Goal: Task Accomplishment & Management: Complete application form

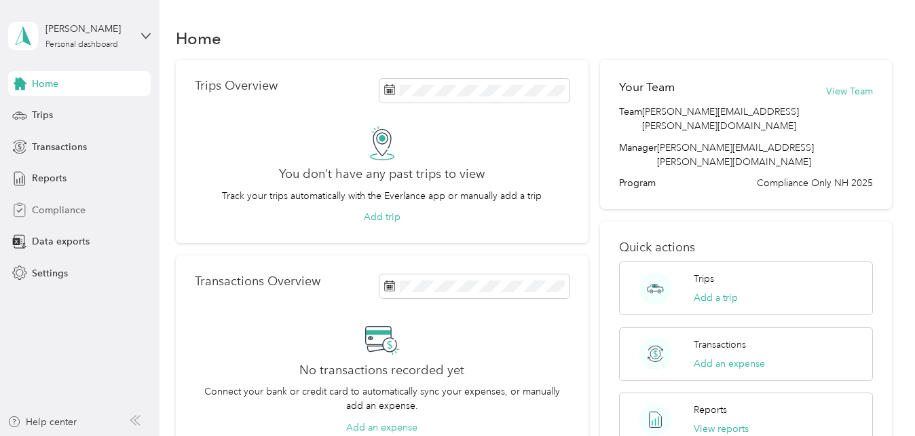
click at [66, 205] on span "Compliance" at bounding box center [59, 210] width 54 height 14
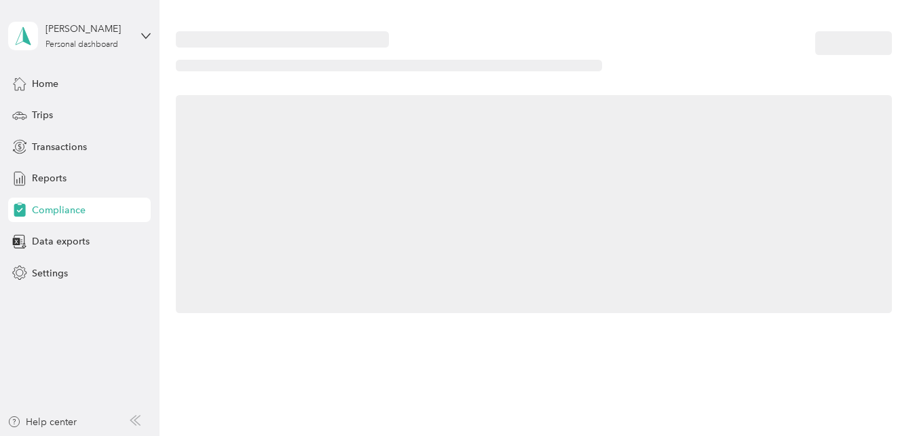
click at [66, 205] on span "Compliance" at bounding box center [59, 210] width 54 height 14
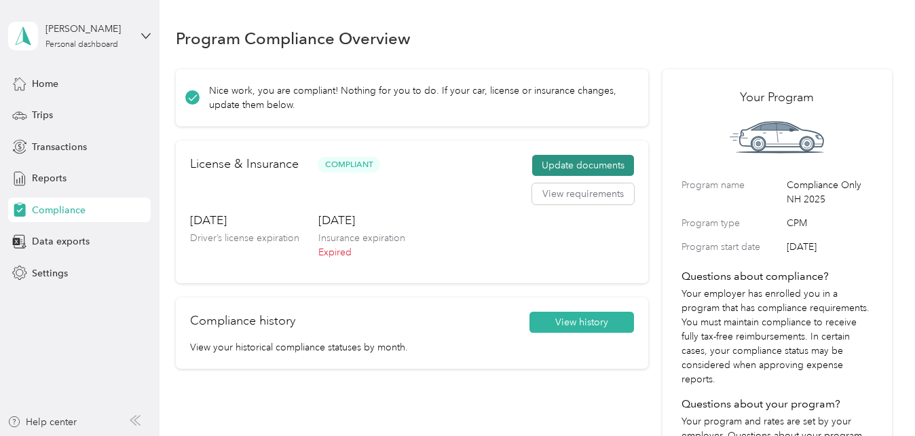
click at [556, 161] on button "Update documents" at bounding box center [583, 166] width 102 height 22
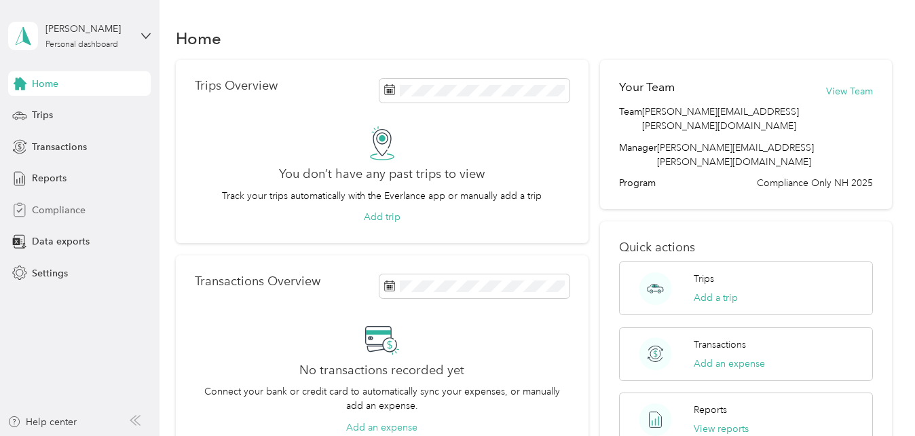
click at [58, 206] on span "Compliance" at bounding box center [59, 210] width 54 height 14
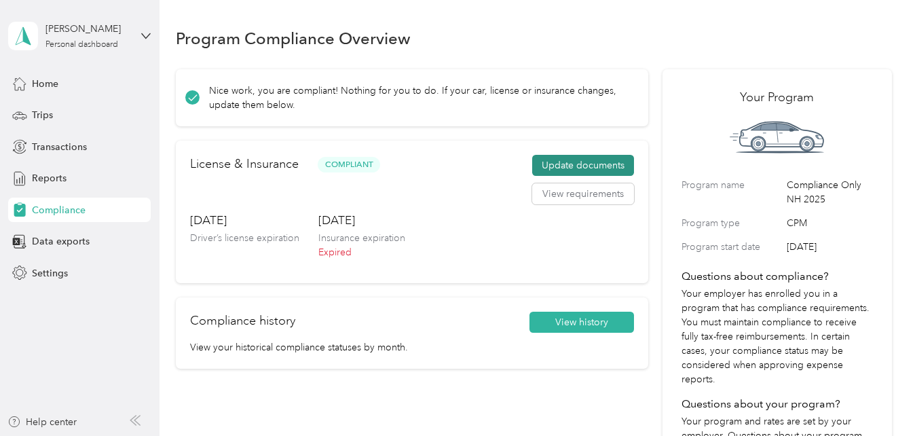
click at [577, 164] on button "Update documents" at bounding box center [583, 166] width 102 height 22
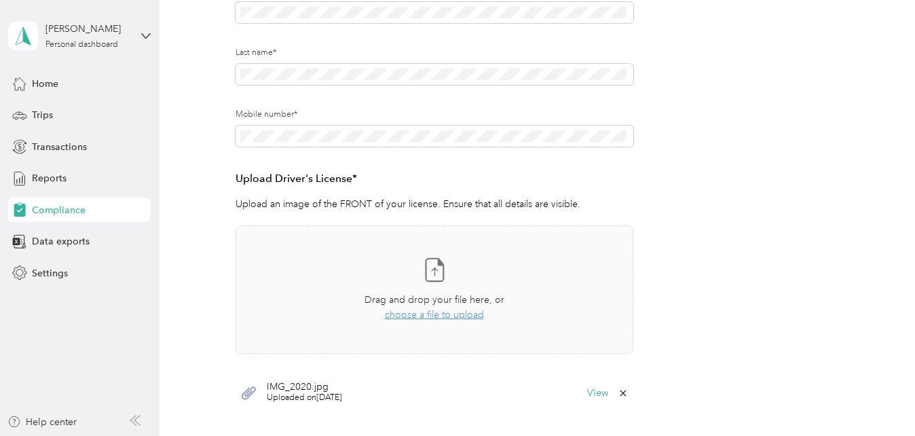
scroll to position [229, 0]
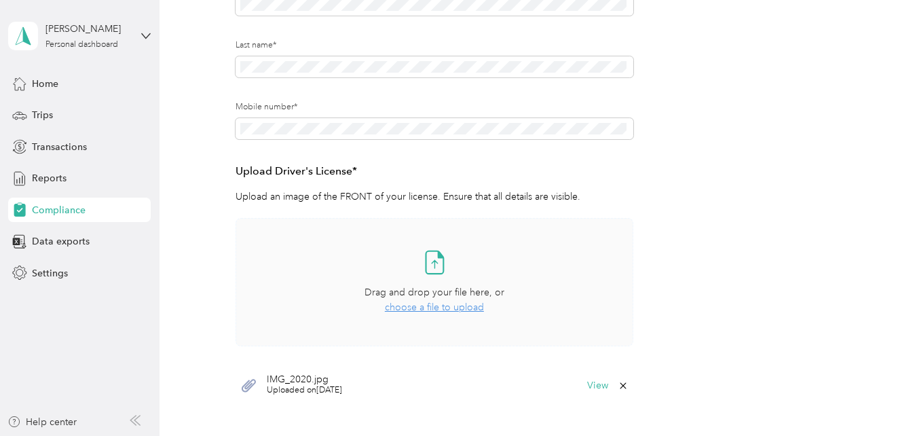
click at [427, 313] on span "choose a file to upload" at bounding box center [434, 307] width 99 height 12
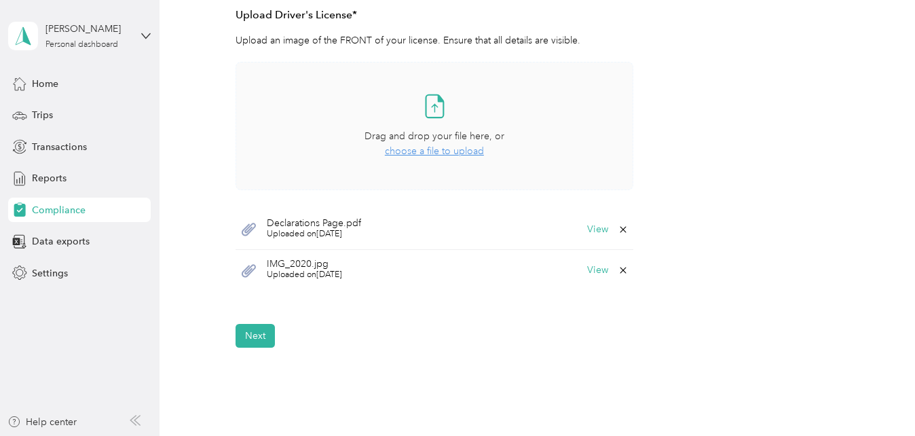
scroll to position [387, 0]
click at [256, 337] on button "Next" at bounding box center [254, 334] width 39 height 24
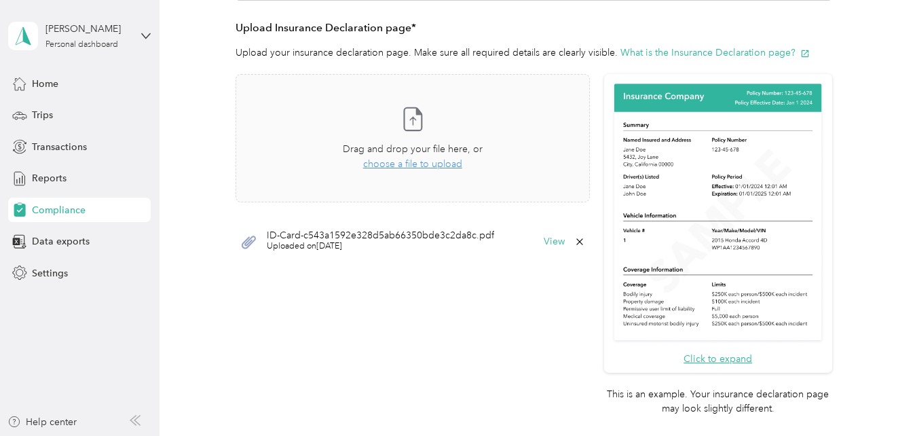
scroll to position [351, 0]
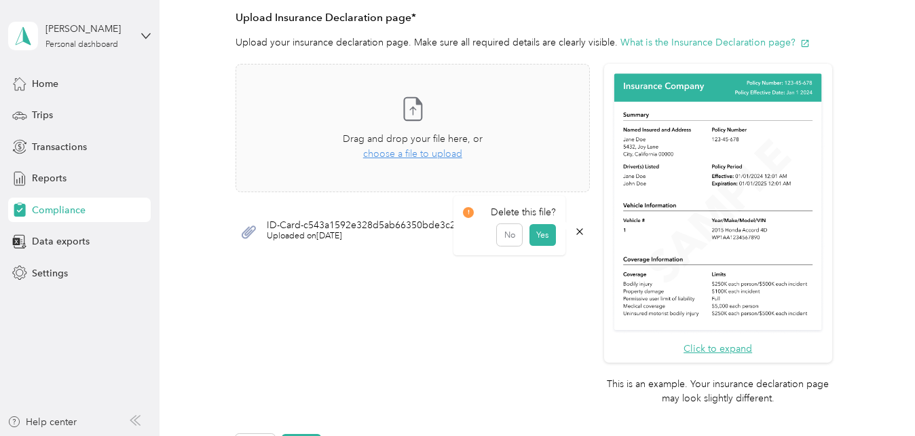
click at [577, 229] on icon at bounding box center [579, 231] width 11 height 11
click at [548, 244] on button "Yes" at bounding box center [542, 241] width 26 height 22
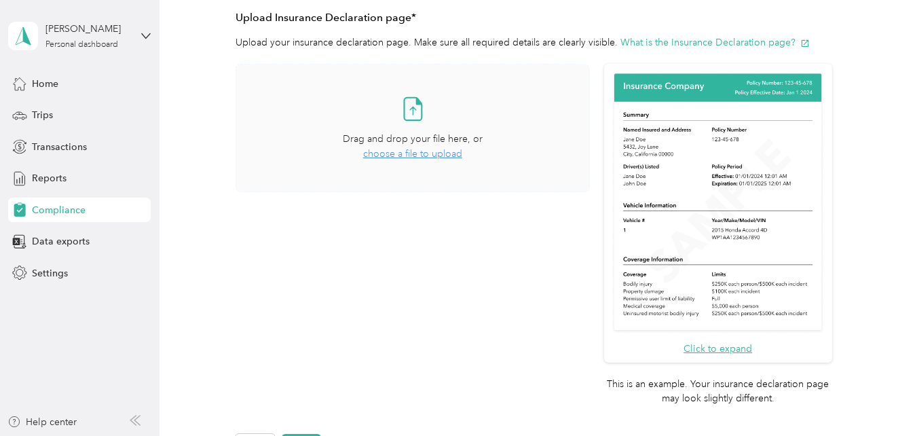
click at [415, 153] on span "choose a file to upload" at bounding box center [412, 154] width 99 height 12
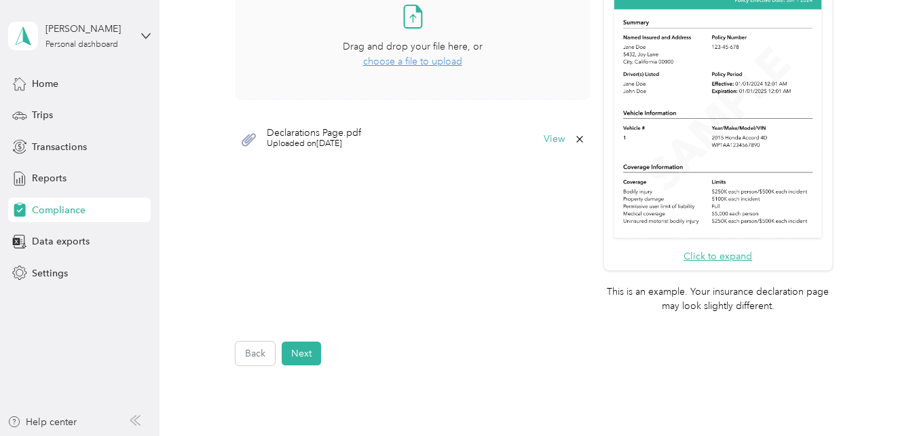
scroll to position [445, 0]
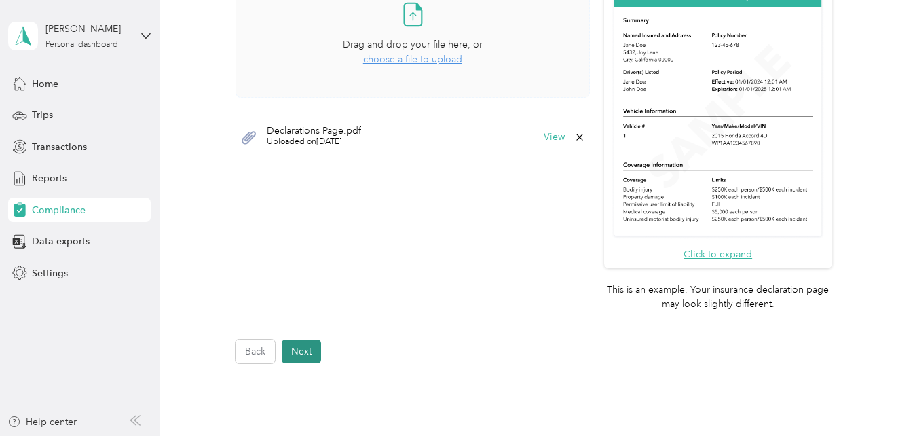
click at [297, 349] on button "Next" at bounding box center [301, 351] width 39 height 24
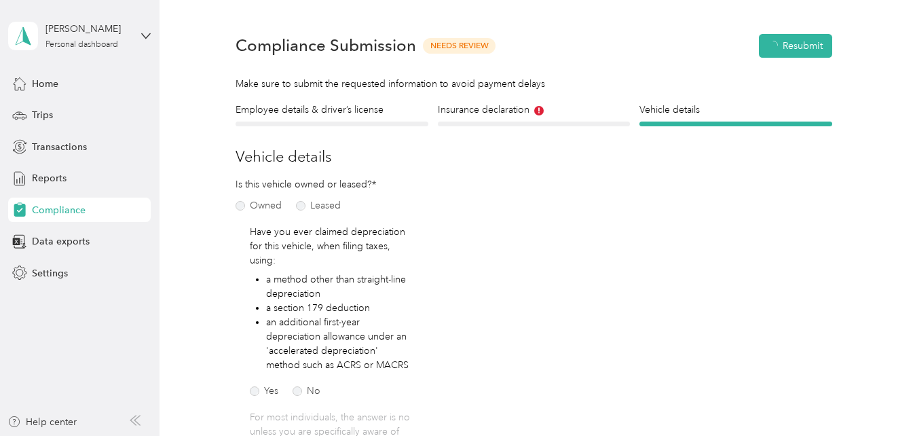
scroll to position [17, 0]
